Goal: Find specific page/section: Find specific page/section

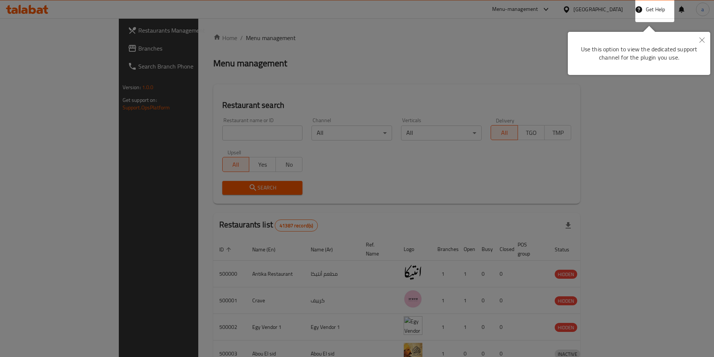
click at [702, 39] on icon "Close" at bounding box center [701, 39] width 5 height 5
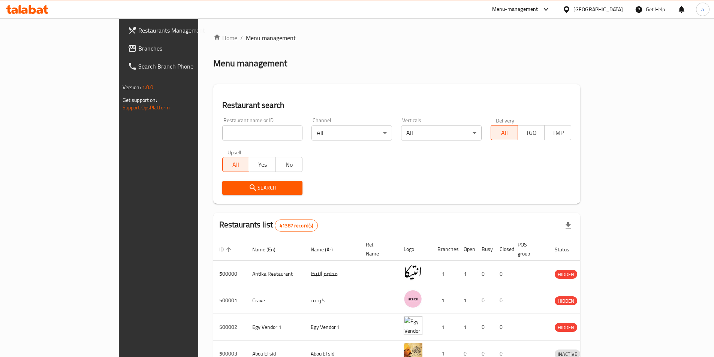
click at [573, 10] on div at bounding box center [567, 9] width 11 height 8
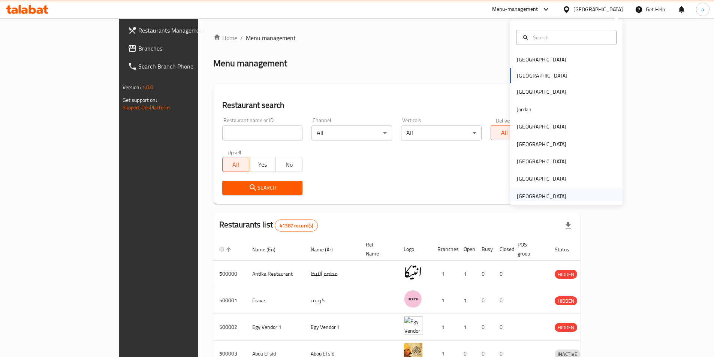
click at [529, 197] on div "[GEOGRAPHIC_DATA]" at bounding box center [541, 196] width 49 height 8
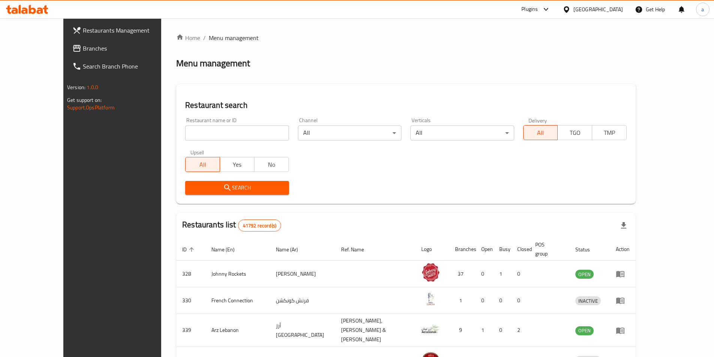
click at [66, 55] on link "Branches" at bounding box center [124, 48] width 116 height 18
